Goal: Task Accomplishment & Management: Manage account settings

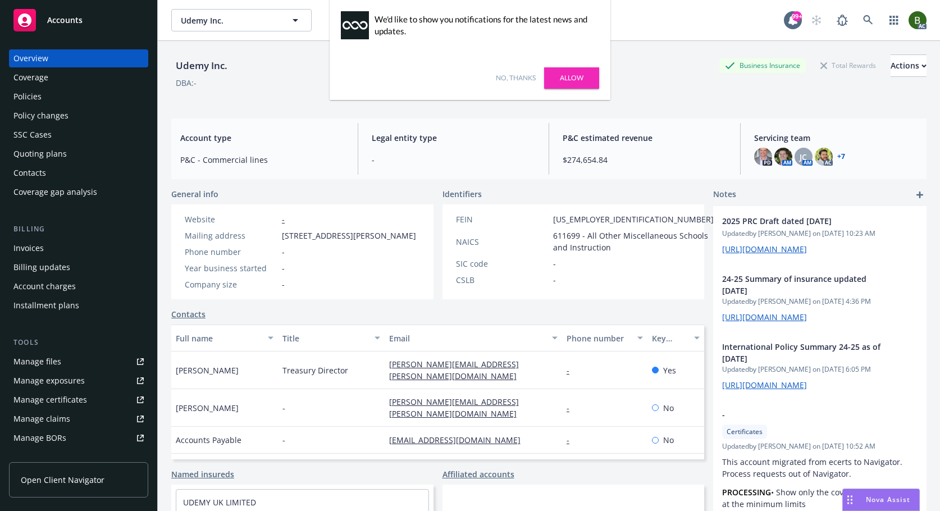
click at [514, 81] on link "No, thanks" at bounding box center [516, 78] width 40 height 10
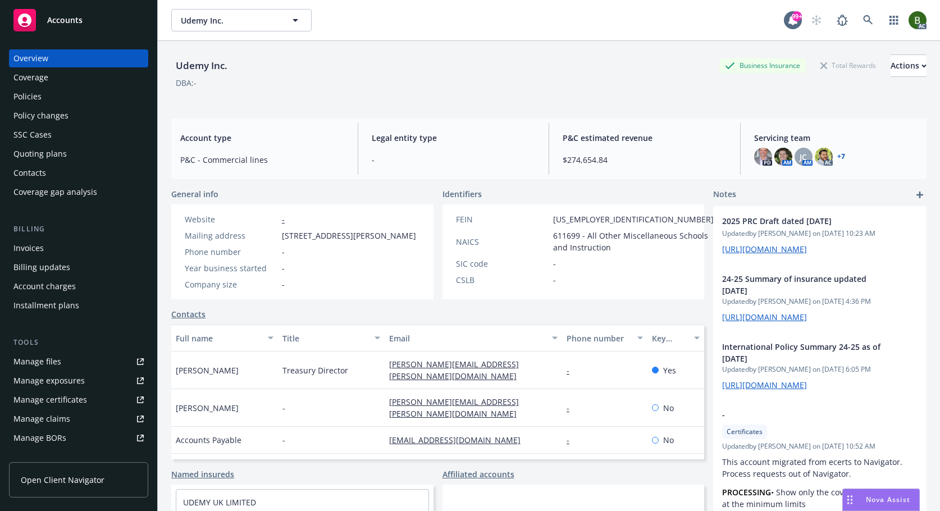
click at [26, 92] on div "Policies" at bounding box center [27, 97] width 28 height 18
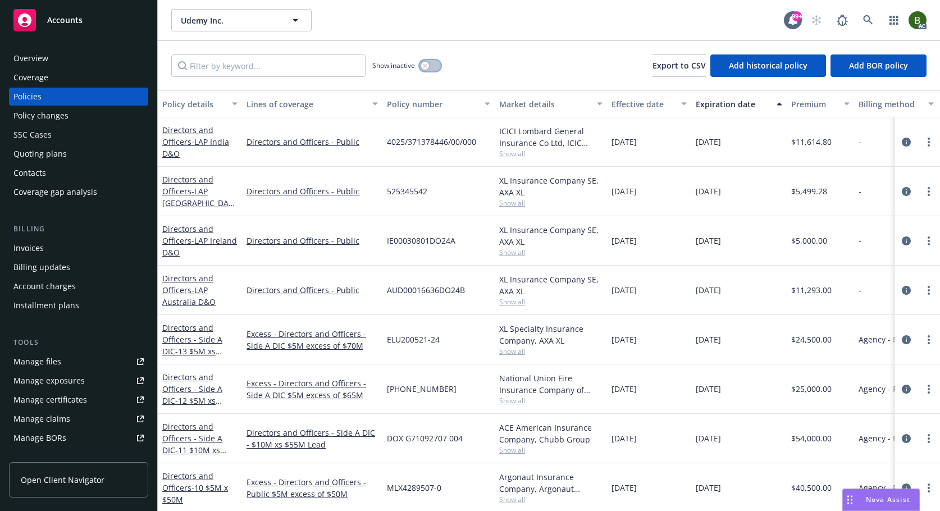
click at [428, 67] on div "button" at bounding box center [425, 66] width 8 height 8
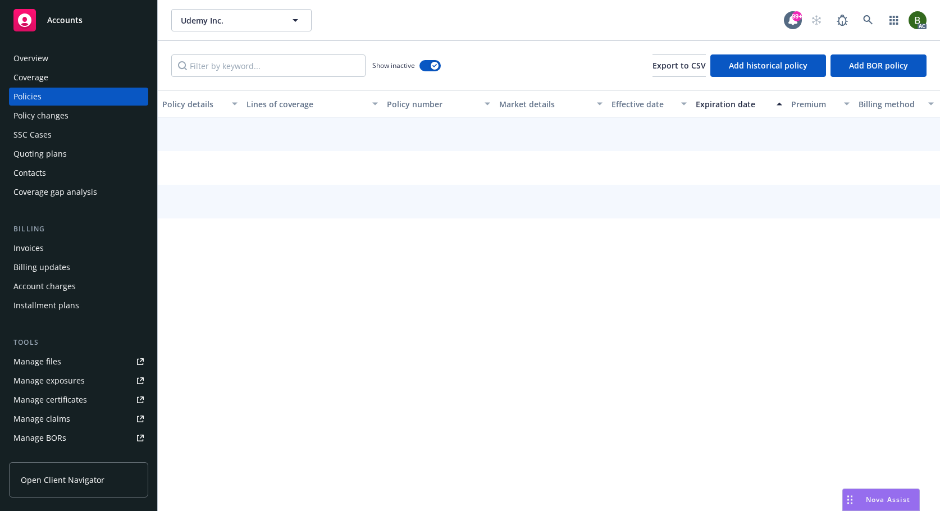
click at [34, 54] on div "Overview" at bounding box center [30, 58] width 35 height 18
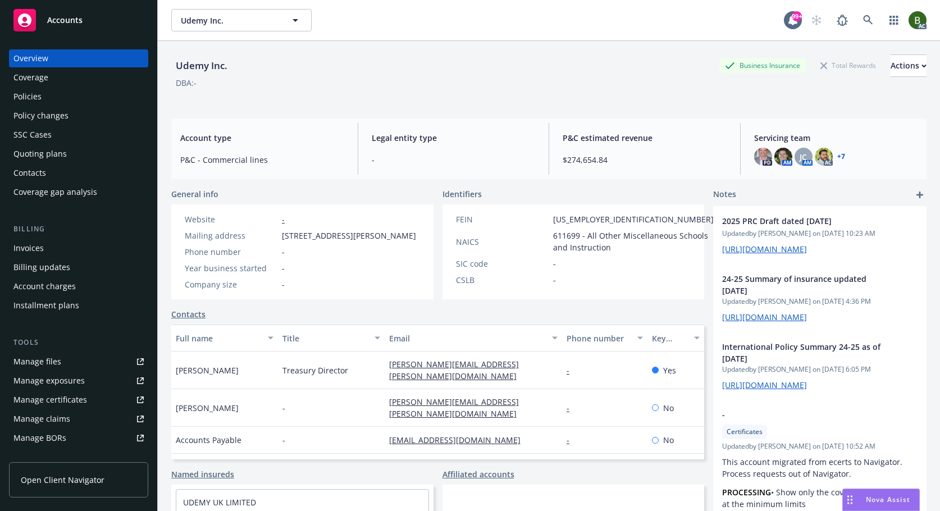
click at [837, 154] on link "+ 7" at bounding box center [841, 156] width 8 height 7
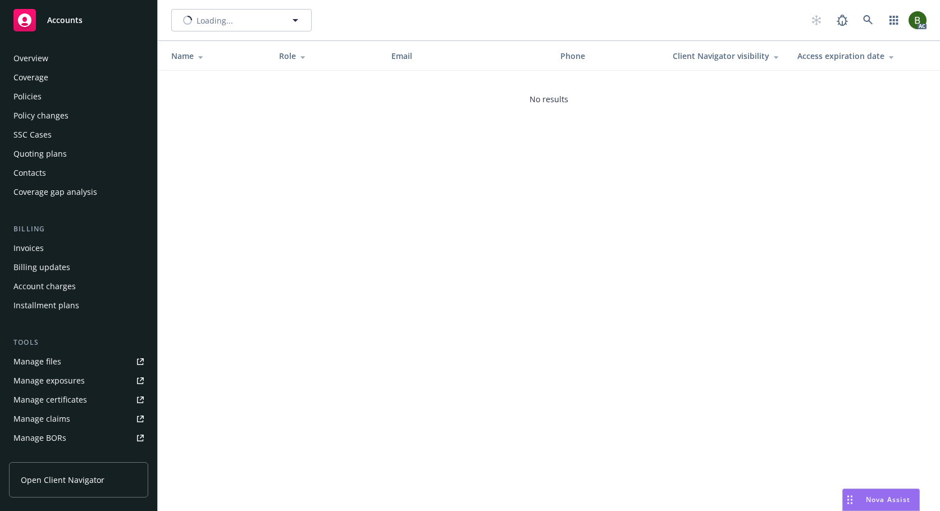
scroll to position [202, 0]
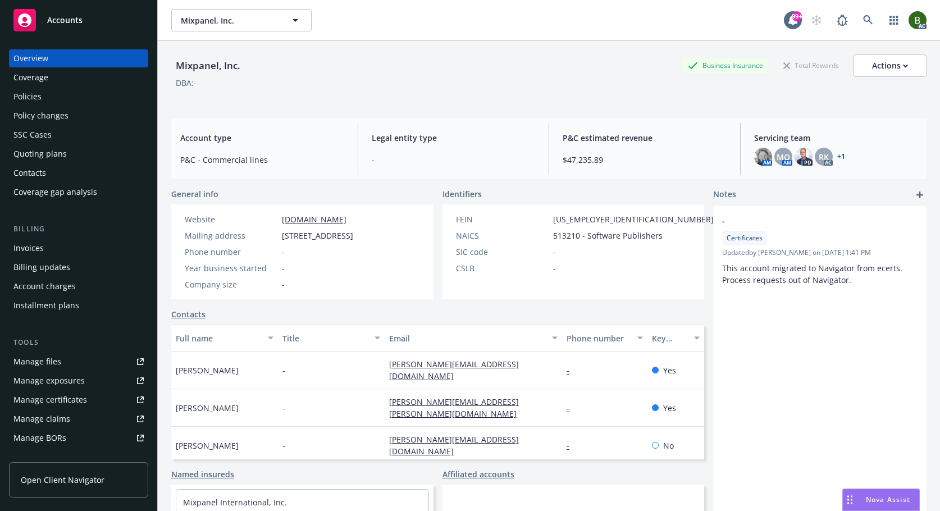
click at [837, 154] on link "+ 1" at bounding box center [841, 156] width 8 height 7
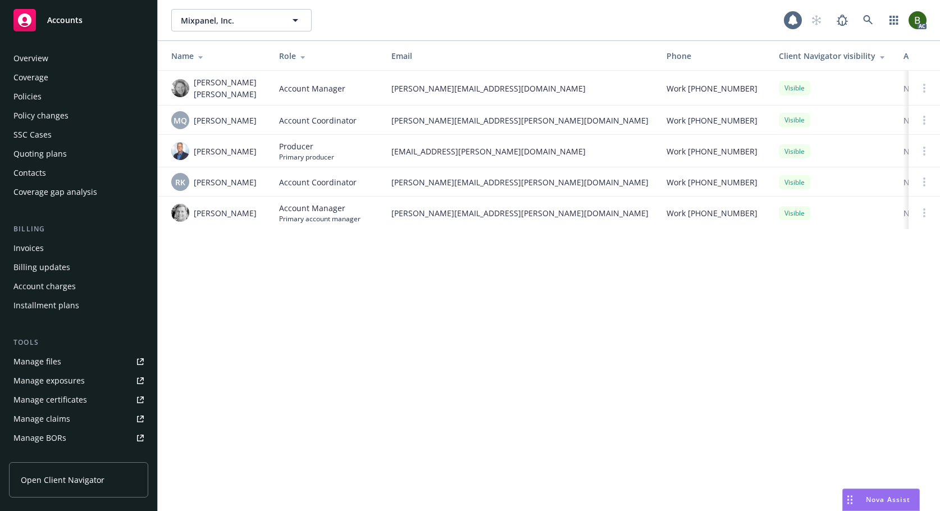
scroll to position [202, 0]
